Goal: Transaction & Acquisition: Purchase product/service

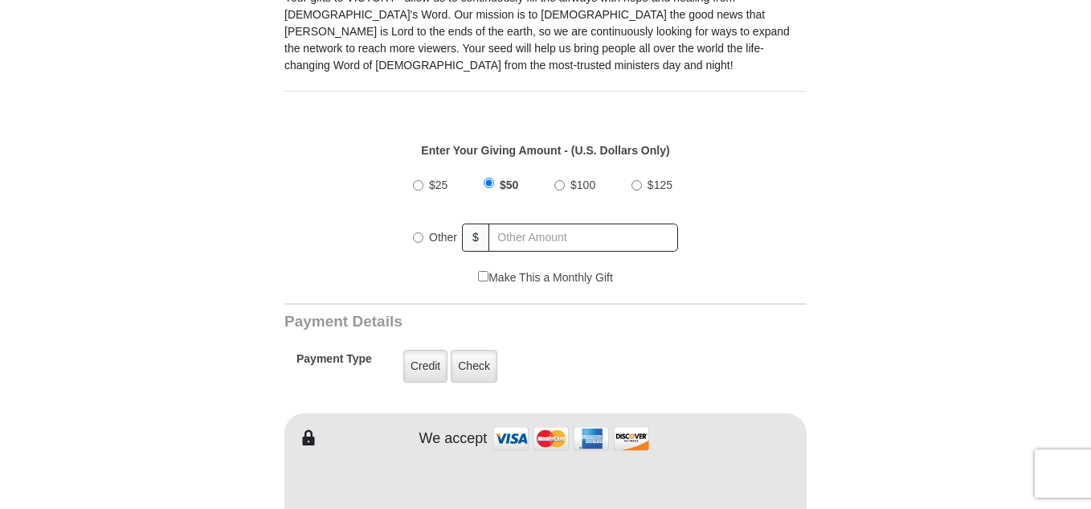
scroll to position [546, 0]
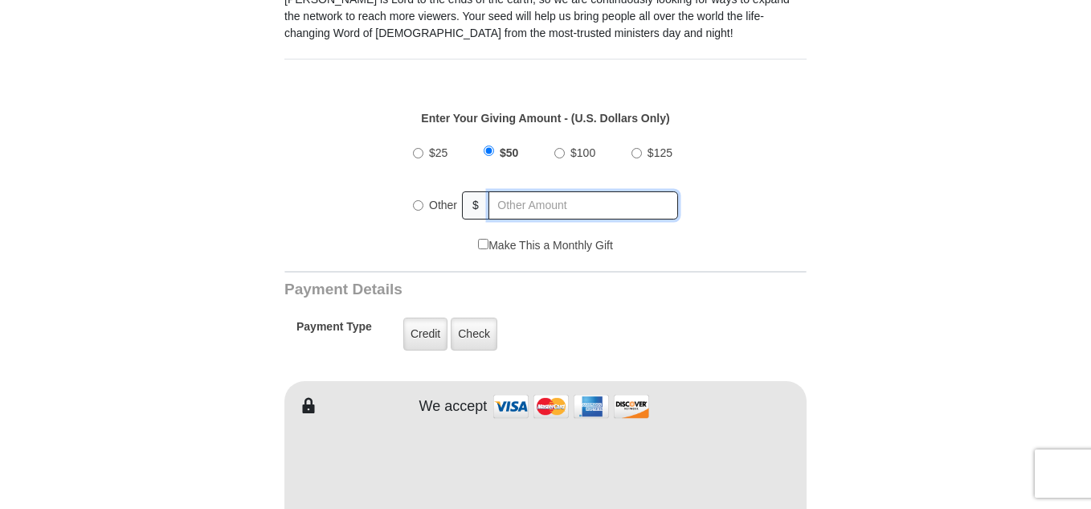
radio input "true"
click at [587, 191] on input "text" at bounding box center [584, 205] width 188 height 28
type input "280"
click at [854, 149] on form "VICTORY Channel Online Giving VICTORY Channel is a worldwide, on-air television…" at bounding box center [546, 468] width 916 height 1922
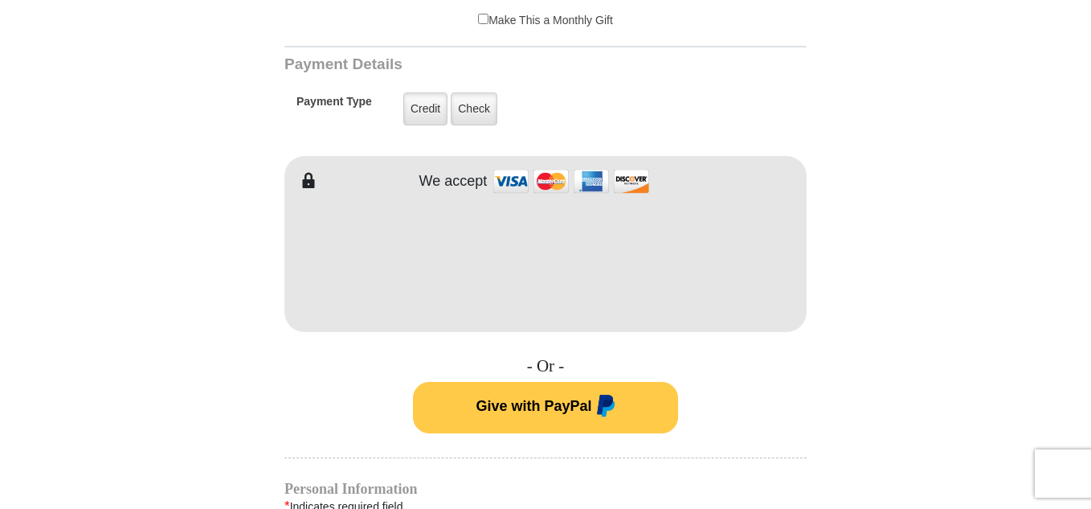
scroll to position [804, 0]
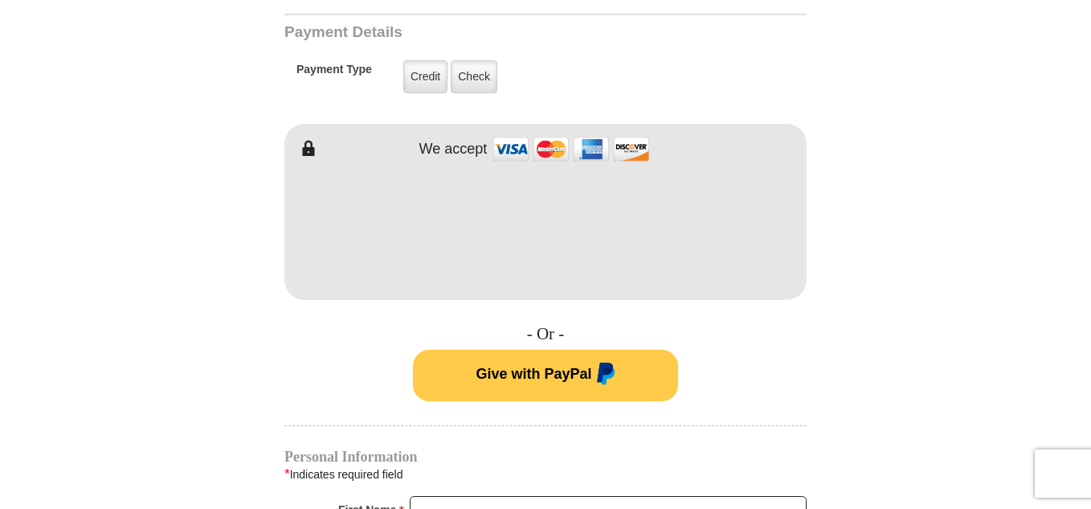
click at [305, 332] on div "- Or - Give with PayPal" at bounding box center [545, 362] width 522 height 77
click at [500, 496] on input "First Name *" at bounding box center [608, 509] width 397 height 27
type input "[PERSON_NAME]"
click at [880, 398] on form "VICTORY Channel Online Giving VICTORY Channel is a worldwide, on-air television…" at bounding box center [546, 211] width 916 height 1922
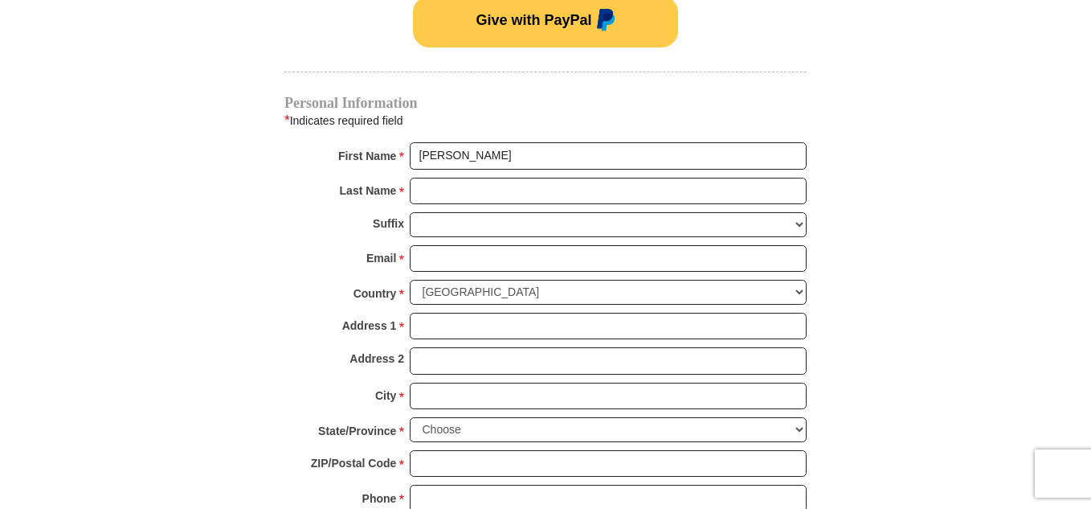
scroll to position [1221, 0]
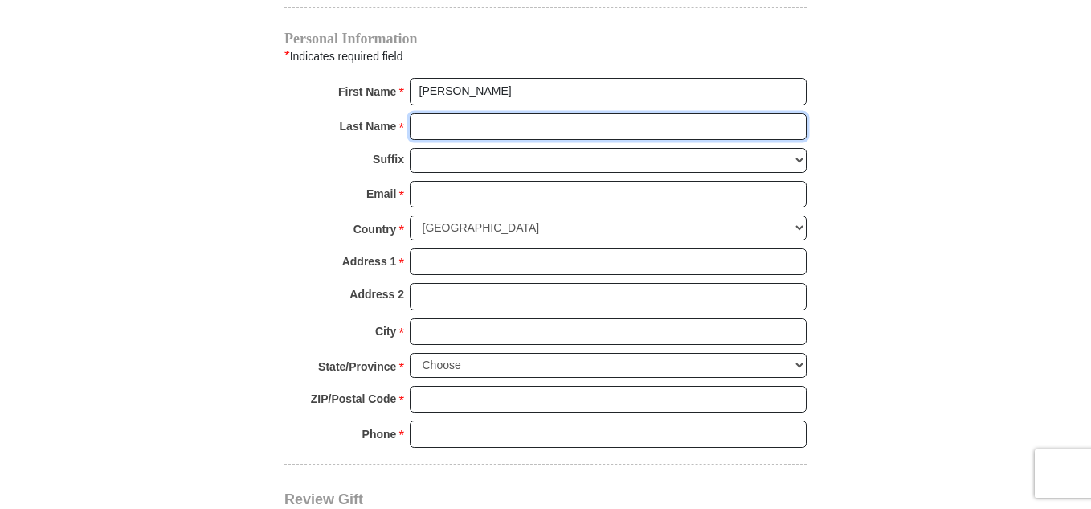
click at [467, 113] on input "Last Name *" at bounding box center [608, 126] width 397 height 27
type input "Boas"
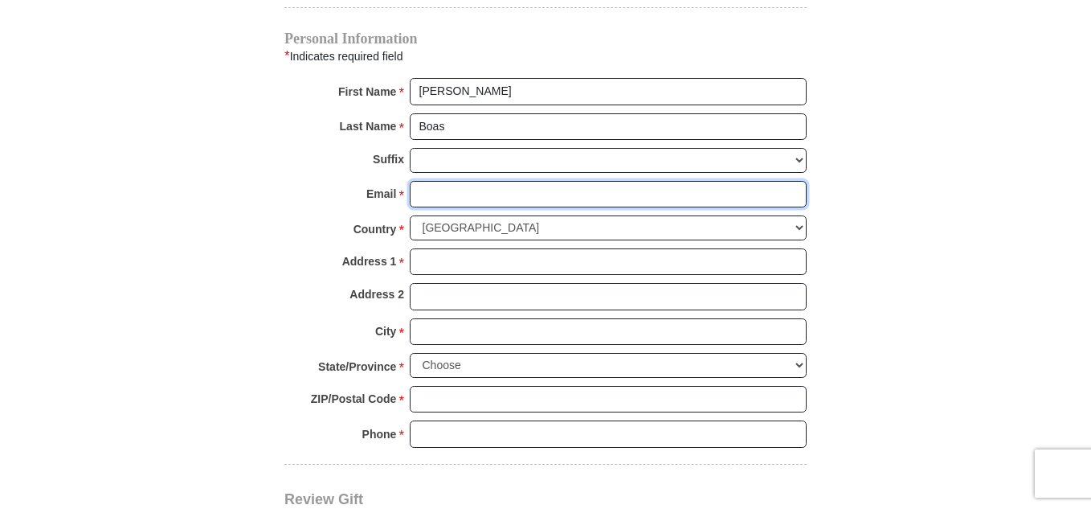
click at [516, 181] on input "Email *" at bounding box center [608, 194] width 397 height 27
type input "[EMAIL_ADDRESS][DOMAIN_NAME]"
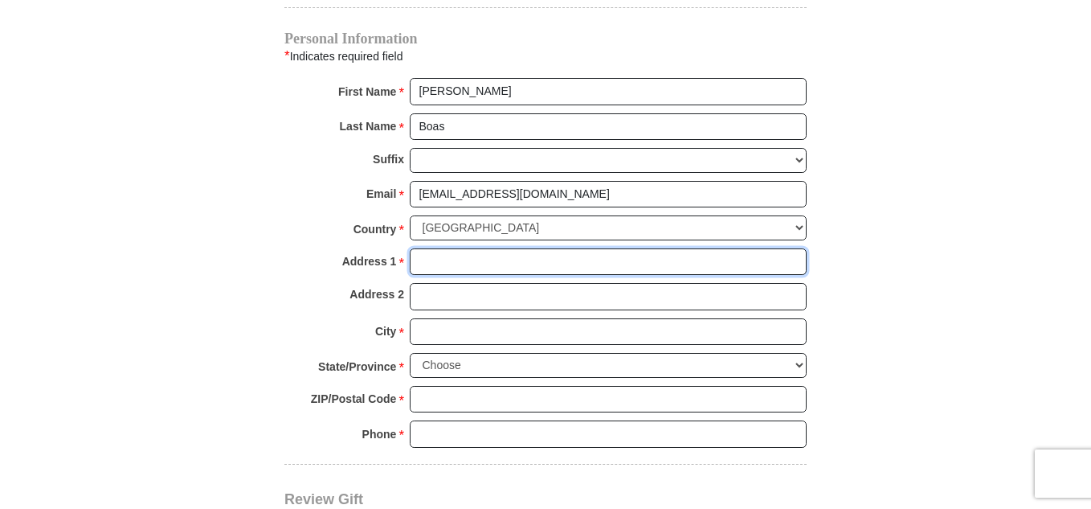
type input "6862 Timberline Dr"
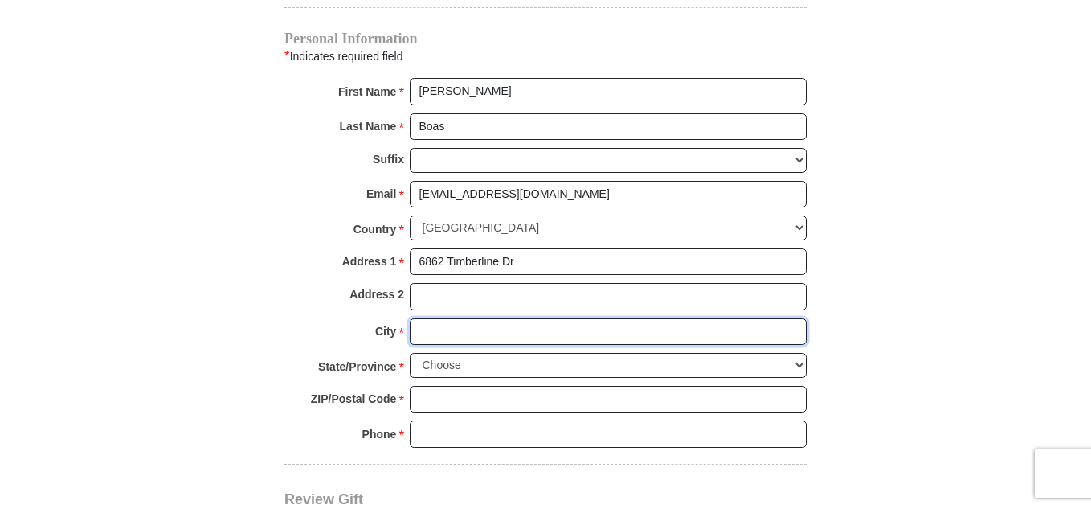
type input "[GEOGRAPHIC_DATA]"
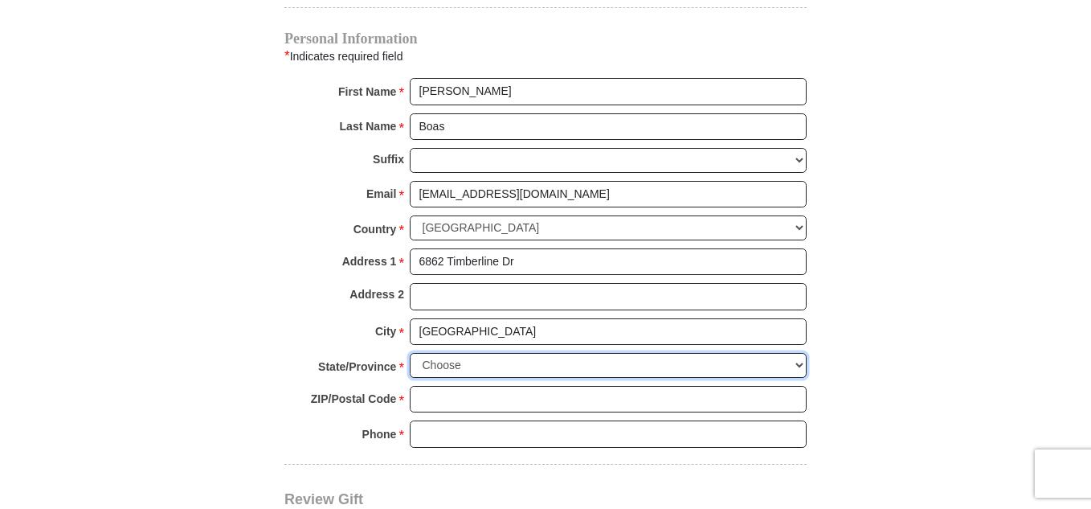
select select "MO"
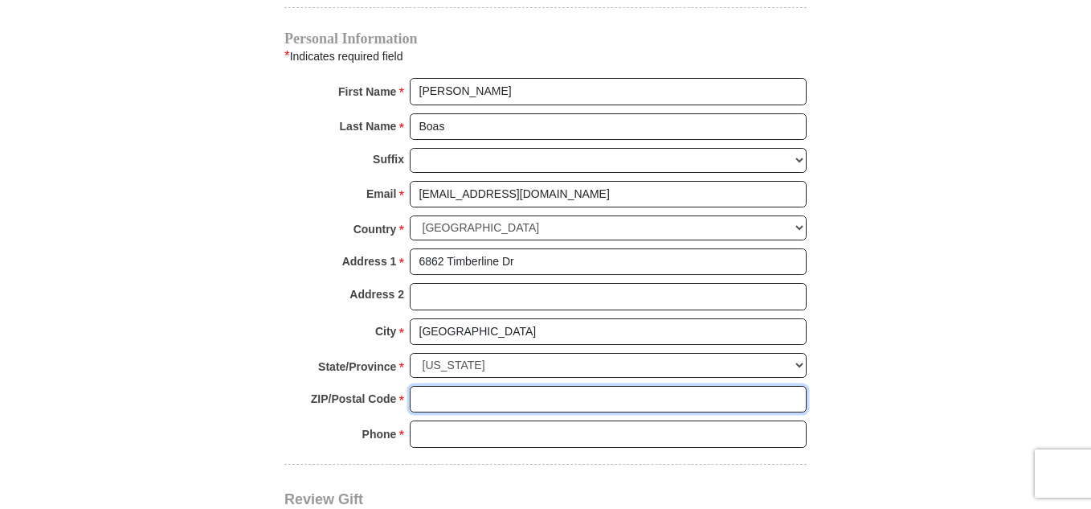
type input "63051-2666"
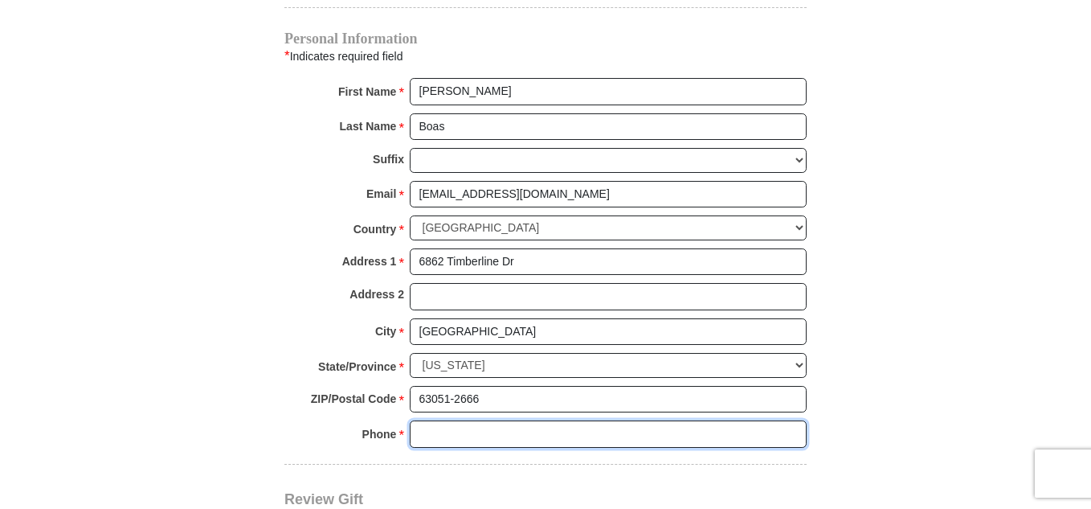
type input "6364480783"
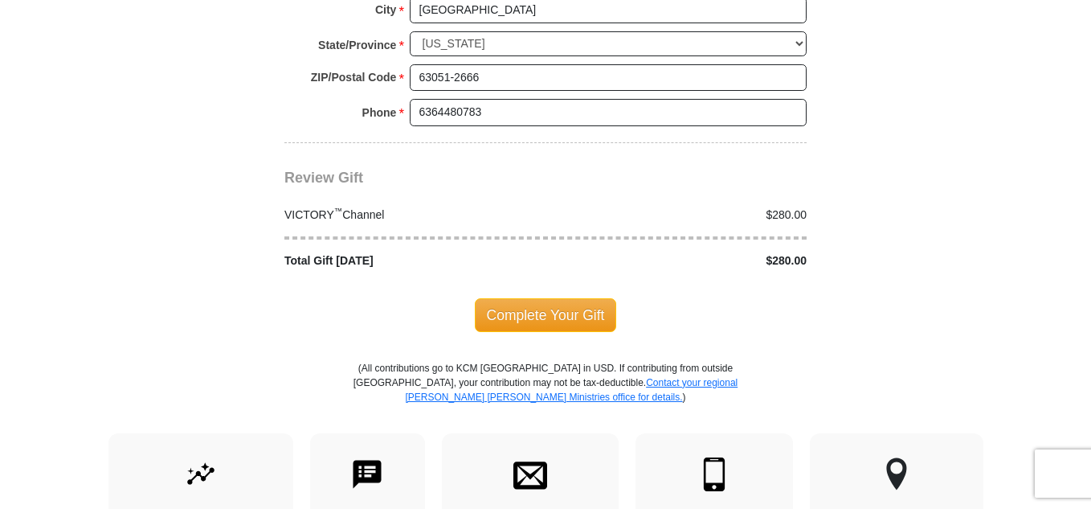
scroll to position [1575, 0]
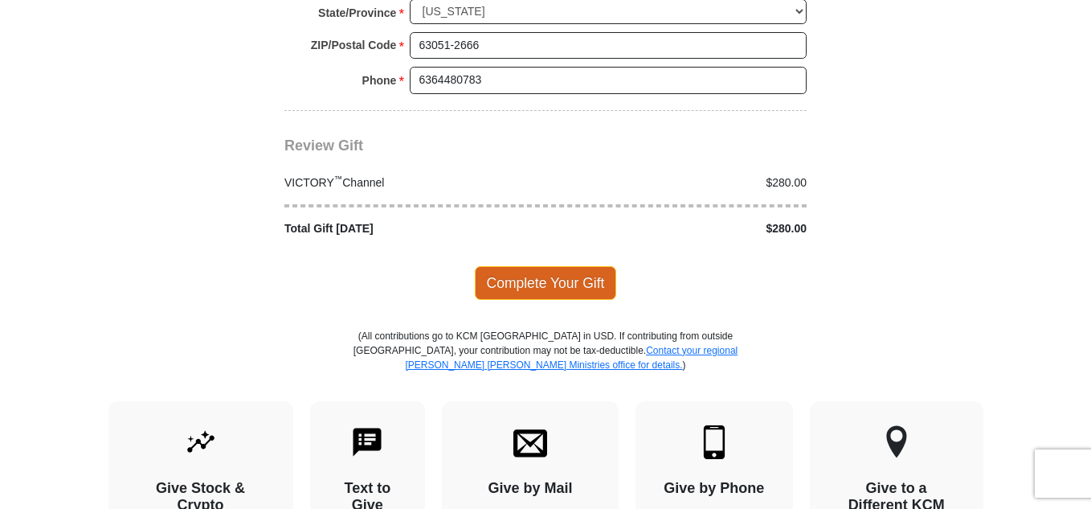
click at [550, 266] on span "Complete Your Gift" at bounding box center [546, 283] width 142 height 34
